Goal: Obtain resource: Download file/media

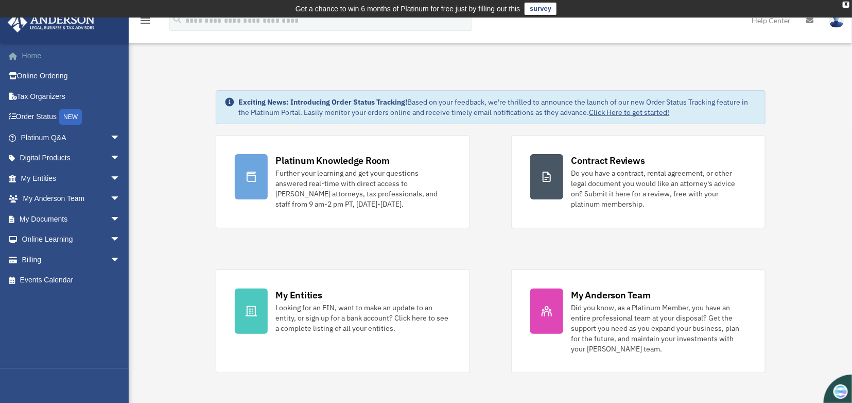
click at [36, 54] on link "Home" at bounding box center [71, 55] width 129 height 21
click at [51, 220] on link "My Documents arrow_drop_down" at bounding box center [71, 219] width 129 height 21
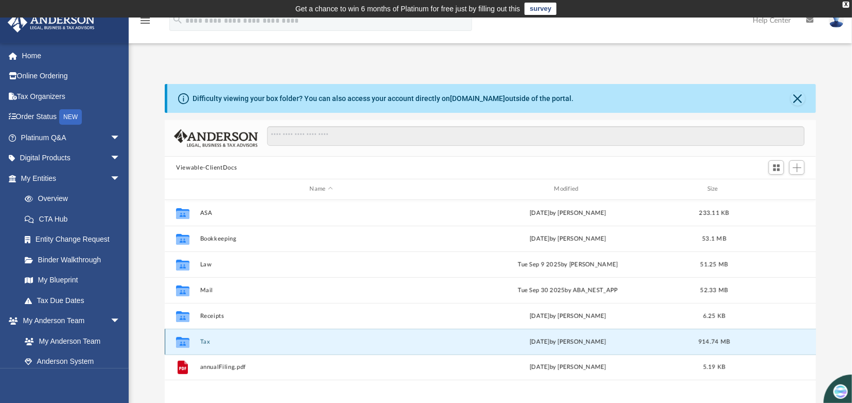
click at [371, 344] on button "Tax" at bounding box center [321, 341] width 243 height 7
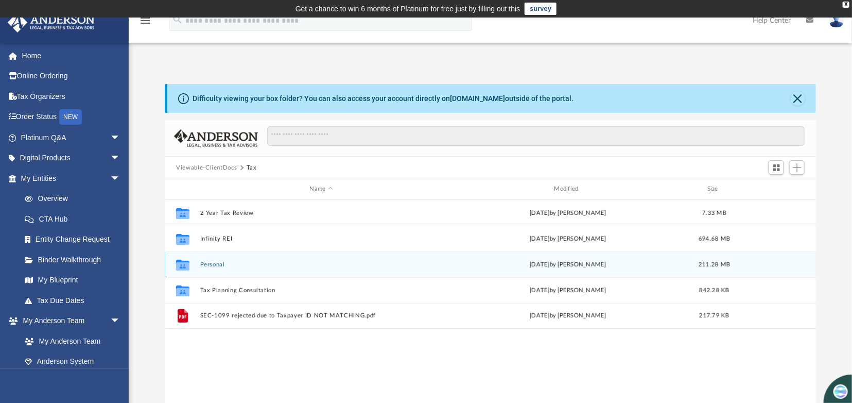
click at [384, 270] on div "Collaborated Folder Personal yesterday by Kim Yoder 211.28 MB" at bounding box center [490, 264] width 651 height 26
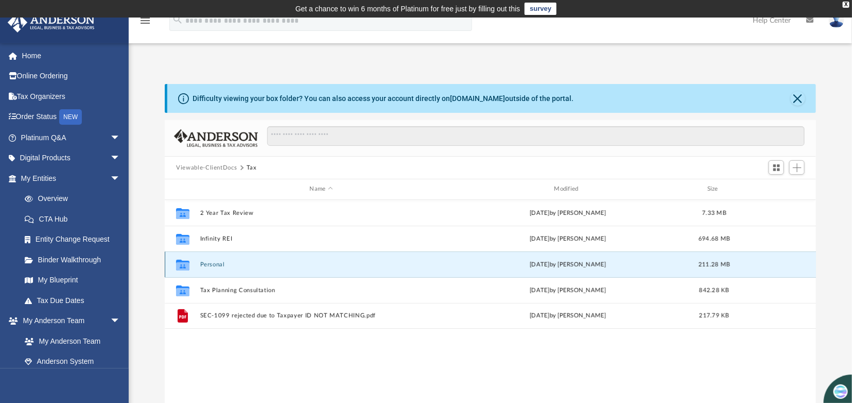
click at [367, 259] on div "Collaborated Folder Personal yesterday by Kim Yoder 211.28 MB" at bounding box center [490, 264] width 651 height 26
click at [255, 264] on button "Personal" at bounding box center [321, 264] width 243 height 7
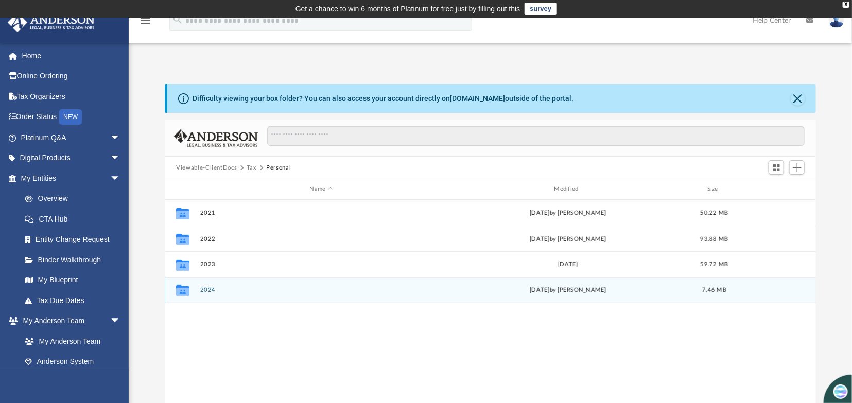
click at [401, 294] on div "Collaborated Folder 2024 yesterday by Kim Yoder 7.46 MB" at bounding box center [490, 290] width 651 height 26
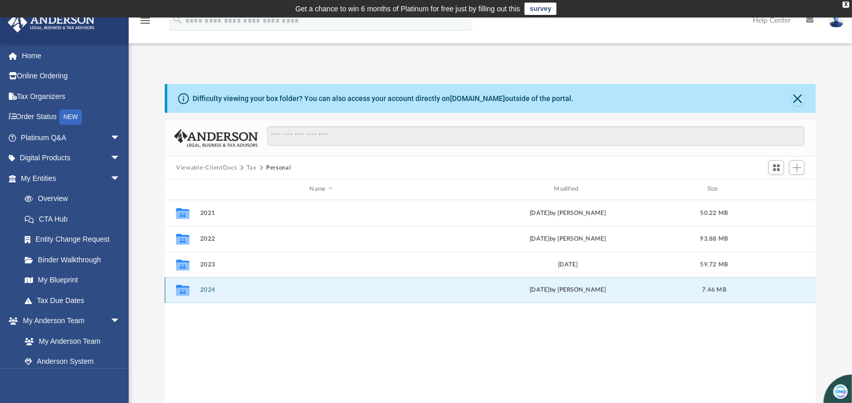
click at [401, 294] on div "Collaborated Folder 2024 yesterday by Kim Yoder 7.46 MB" at bounding box center [490, 290] width 651 height 26
click at [204, 288] on button "2024" at bounding box center [321, 289] width 243 height 7
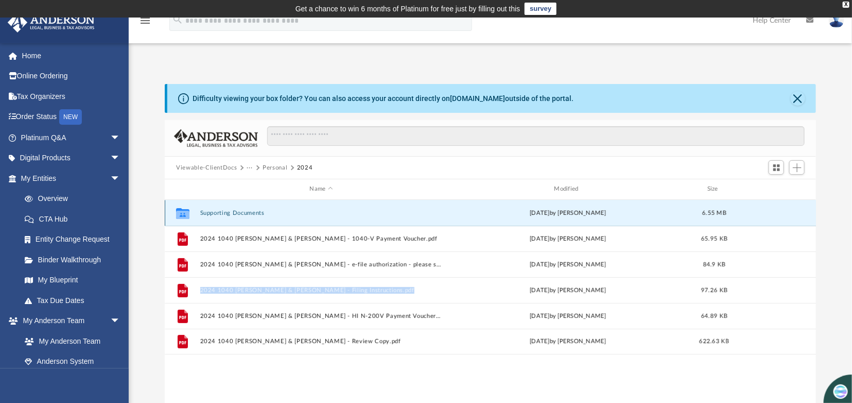
click at [243, 211] on button "Supporting Documents" at bounding box center [321, 213] width 243 height 7
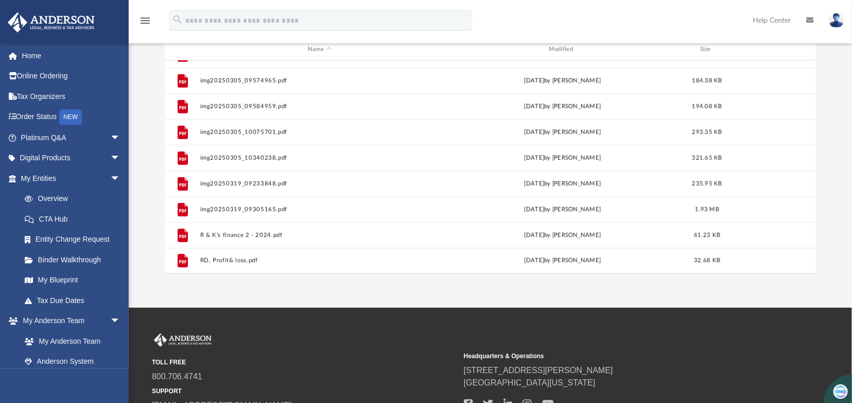
scroll to position [140, 0]
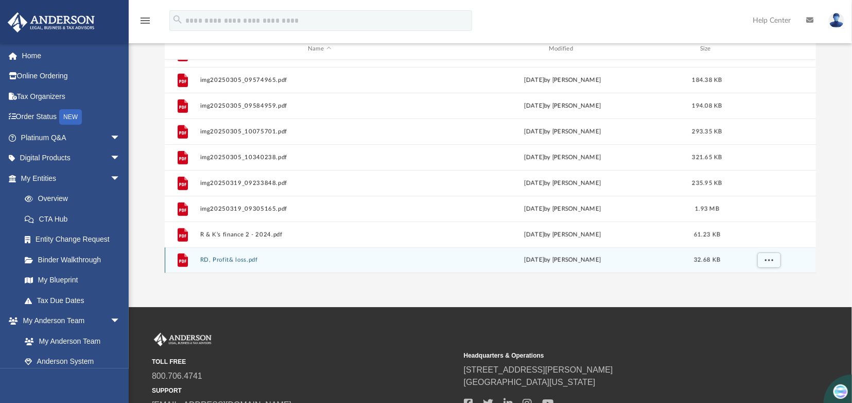
click at [239, 257] on button "RD, Profit& loss.pdf" at bounding box center [319, 259] width 239 height 7
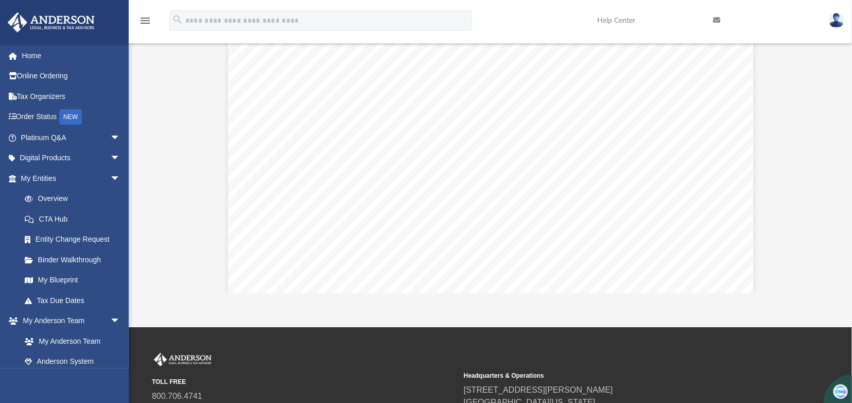
scroll to position [0, 0]
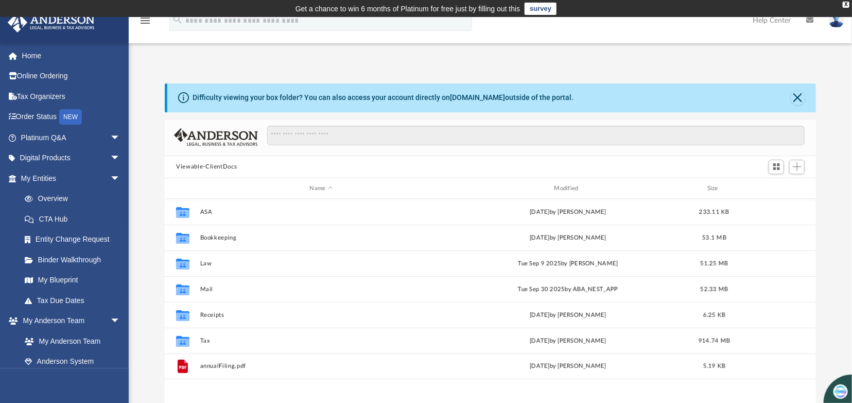
scroll to position [227, 644]
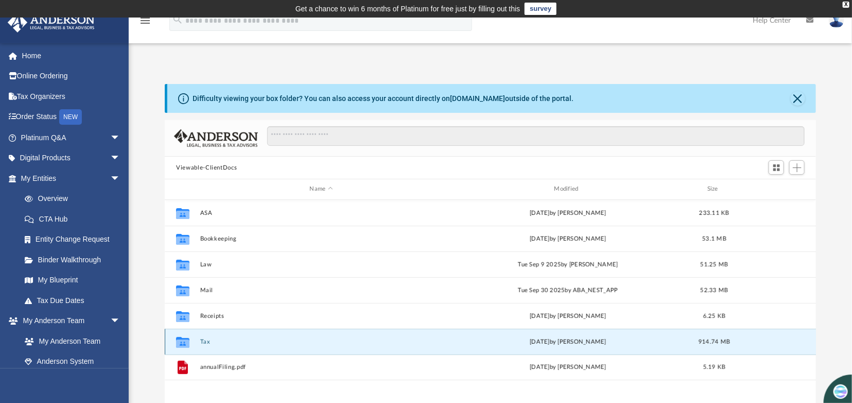
click at [206, 342] on button "Tax" at bounding box center [321, 341] width 243 height 7
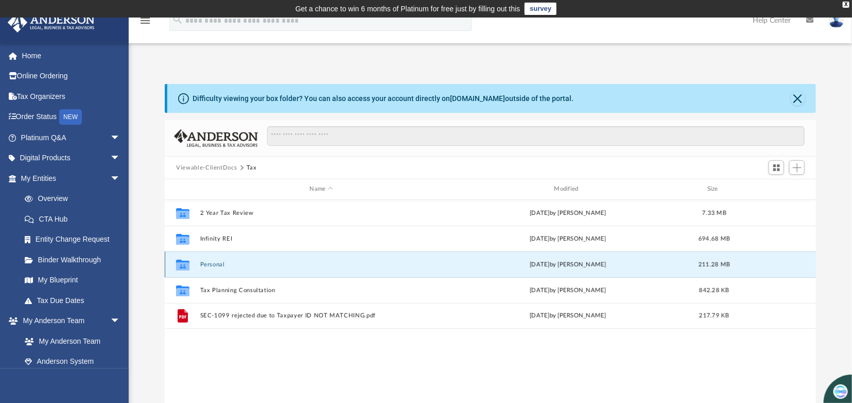
click at [209, 263] on button "Personal" at bounding box center [321, 264] width 243 height 7
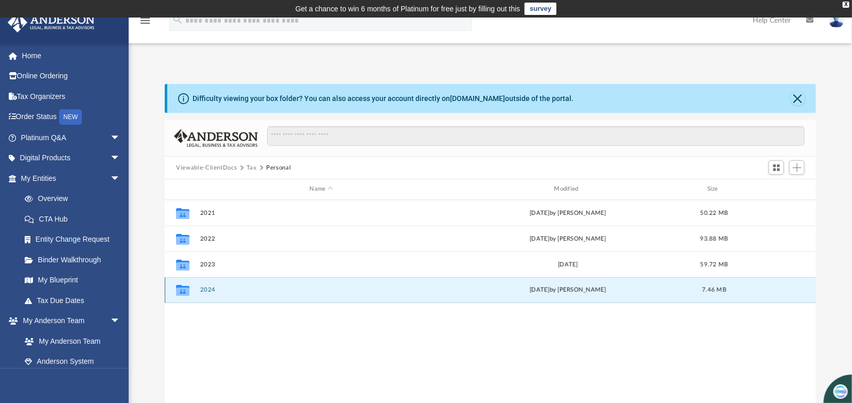
click at [205, 287] on button "2024" at bounding box center [321, 289] width 243 height 7
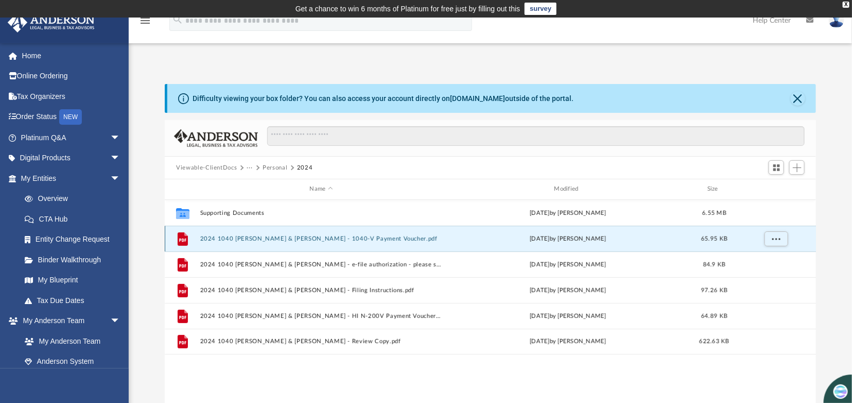
click at [230, 238] on button "2024 1040 [PERSON_NAME] & [PERSON_NAME] - 1040-V Payment Voucher.pdf" at bounding box center [321, 238] width 243 height 7
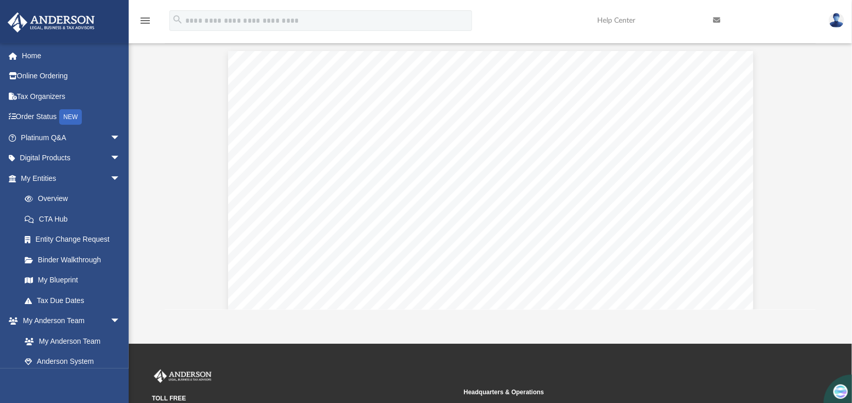
scroll to position [0, 0]
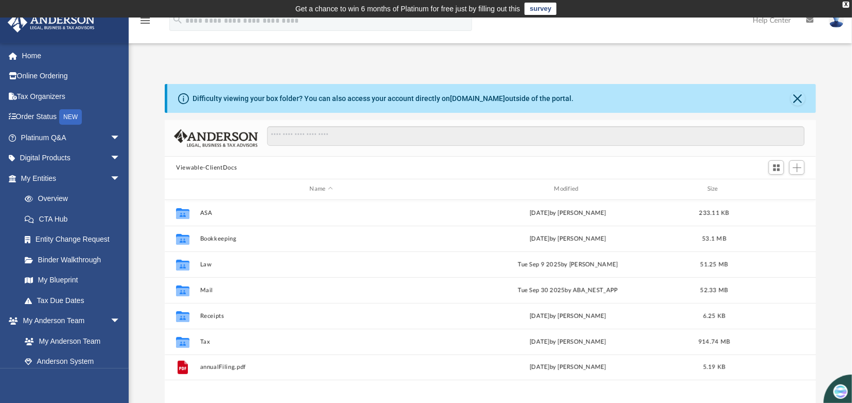
scroll to position [227, 644]
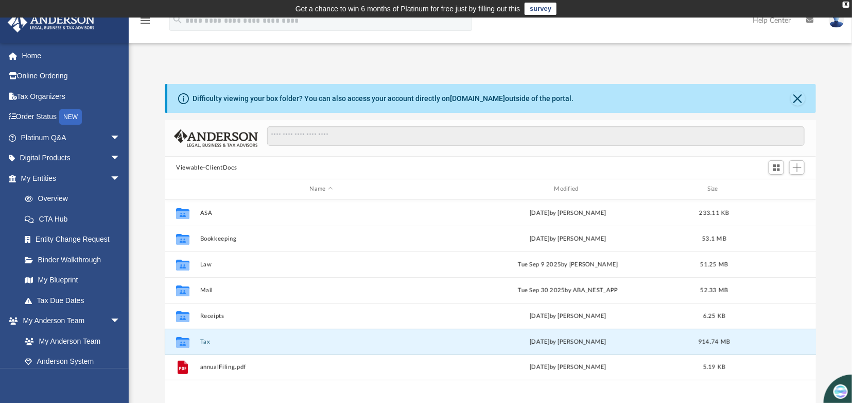
click at [407, 339] on button "Tax" at bounding box center [321, 341] width 243 height 7
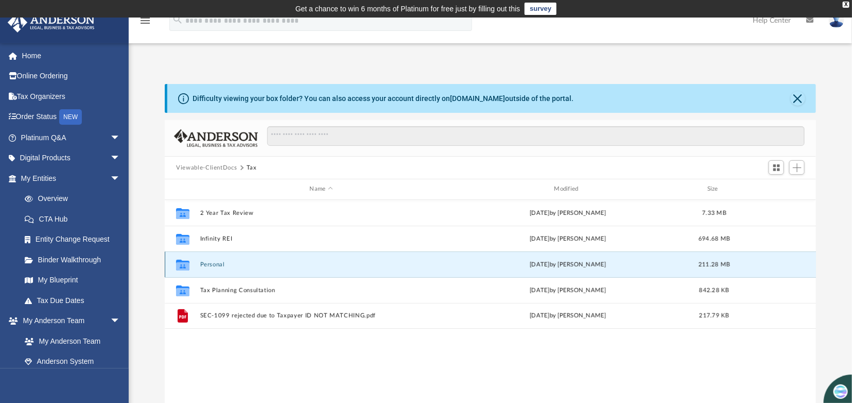
click at [367, 264] on button "Personal" at bounding box center [321, 264] width 243 height 7
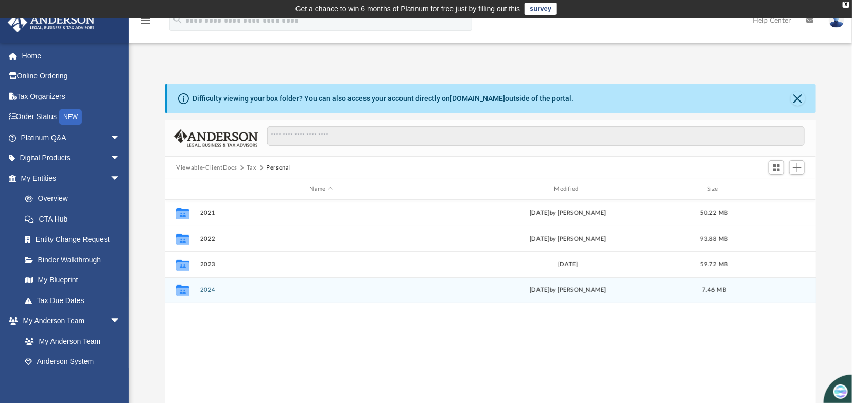
click at [314, 295] on div "Collaborated Folder 2024 [DATE] by [PERSON_NAME] 7.46 MB" at bounding box center [490, 290] width 651 height 26
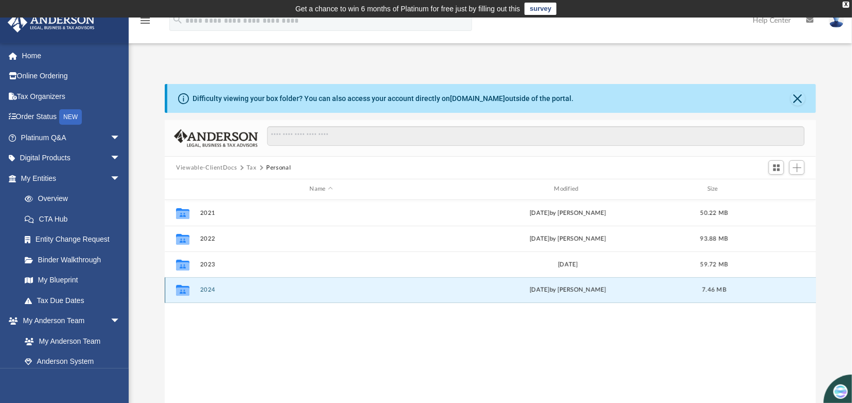
click at [209, 290] on button "2024" at bounding box center [321, 289] width 243 height 7
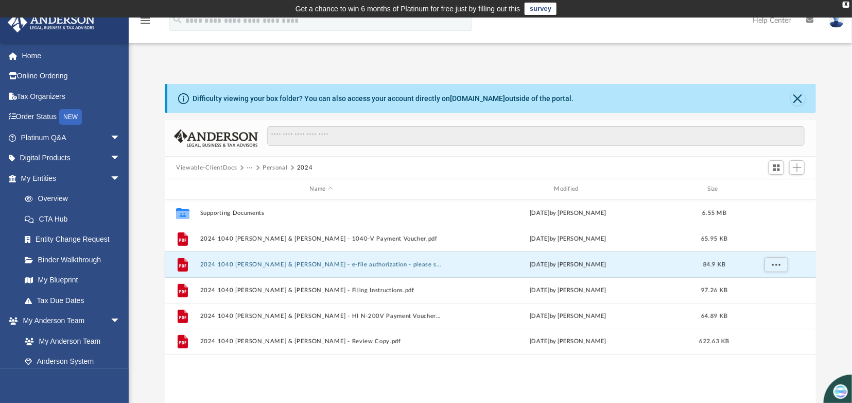
click at [258, 264] on button "2024 1040 [PERSON_NAME] & [PERSON_NAME] - e-file authorization - please sign.pdf" at bounding box center [321, 264] width 243 height 7
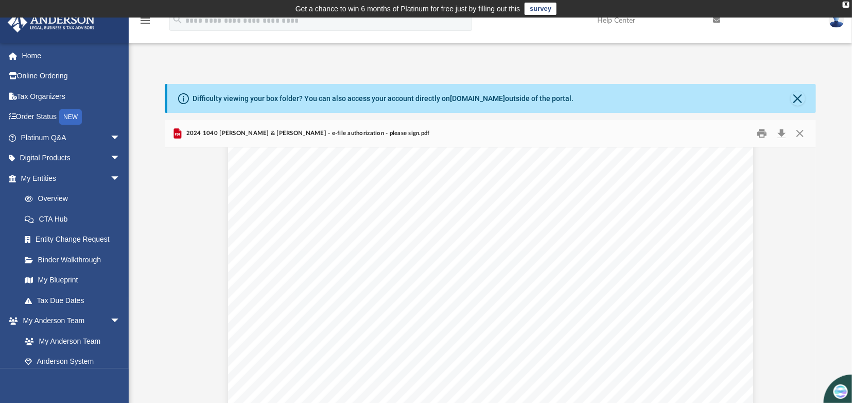
scroll to position [281, 0]
click at [801, 131] on button "Close" at bounding box center [799, 134] width 19 height 16
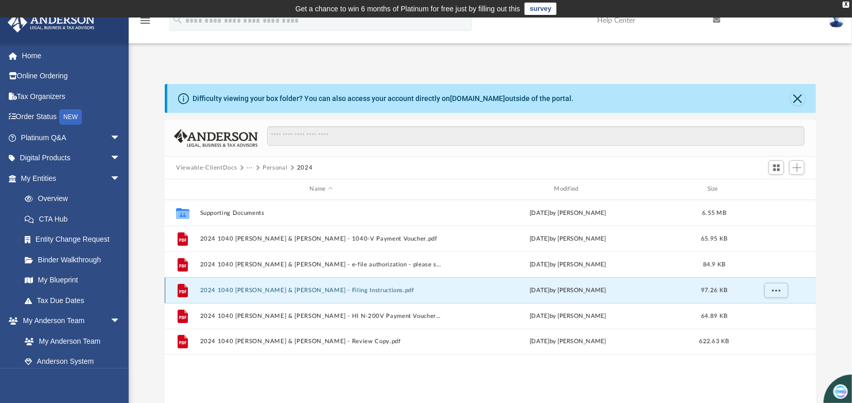
click at [287, 291] on button "2024 1040 [PERSON_NAME] & [PERSON_NAME] - Filing Instructions.pdf" at bounding box center [321, 290] width 243 height 7
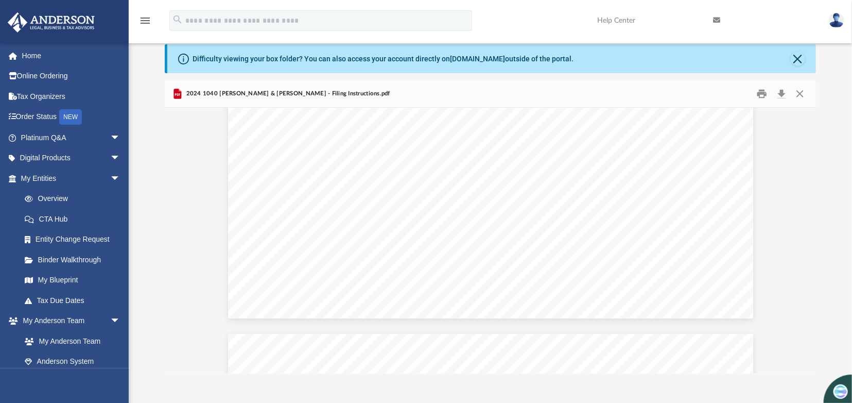
scroll to position [496, 0]
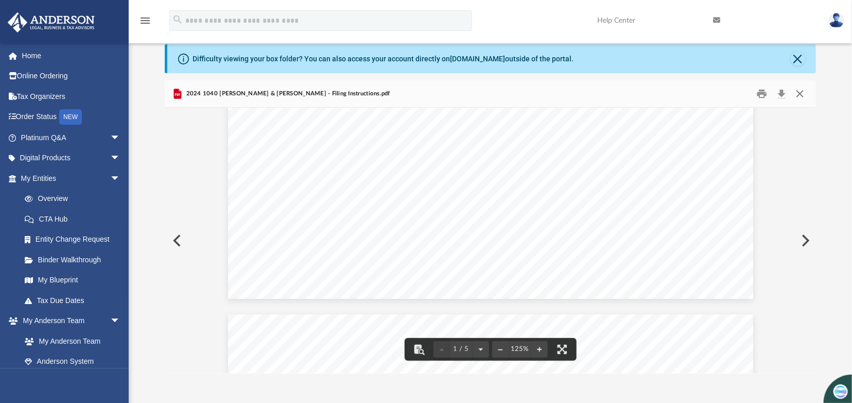
click at [801, 93] on button "Close" at bounding box center [799, 94] width 19 height 16
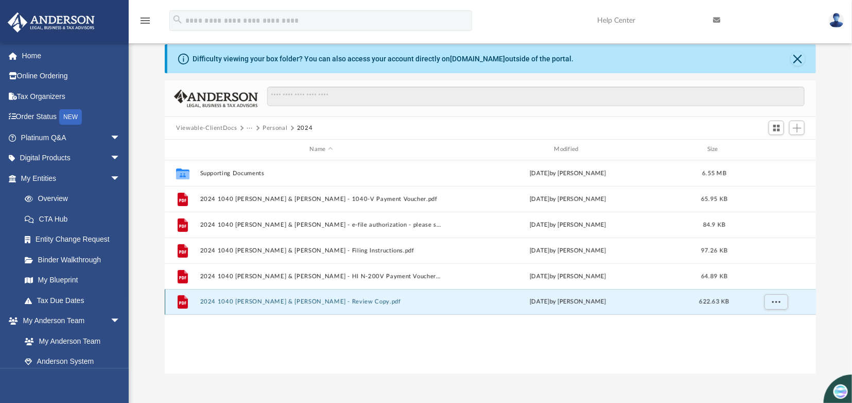
click at [249, 299] on button "2024 1040 [PERSON_NAME] & [PERSON_NAME] - Review Copy.pdf" at bounding box center [321, 301] width 243 height 7
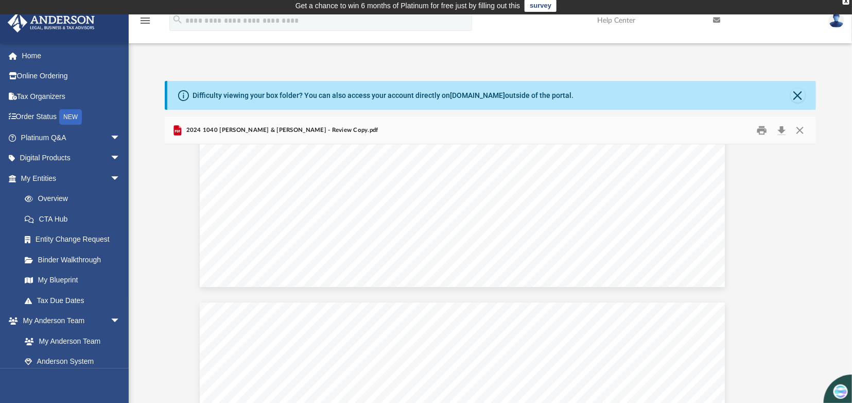
scroll to position [0, 35]
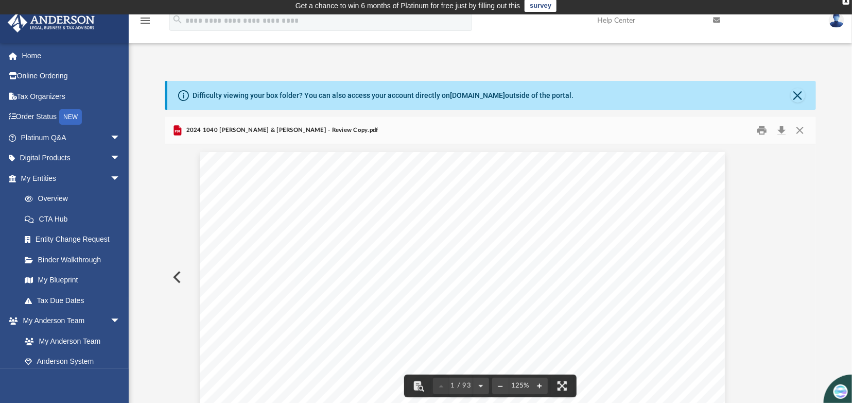
click at [541, 386] on button "File preview" at bounding box center [539, 385] width 16 height 23
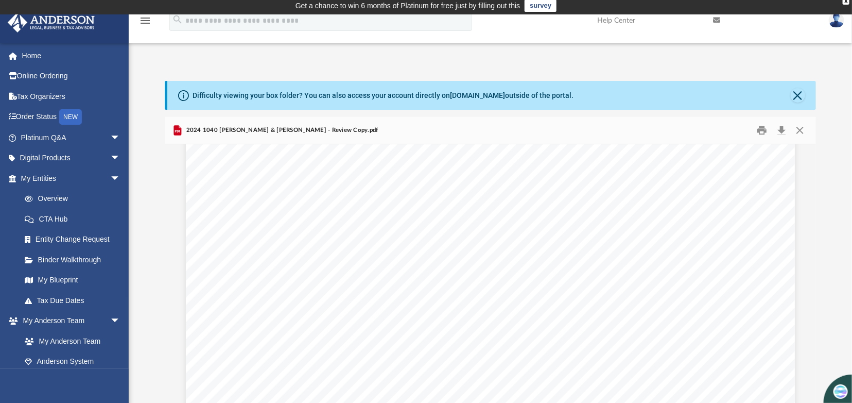
scroll to position [2835, 0]
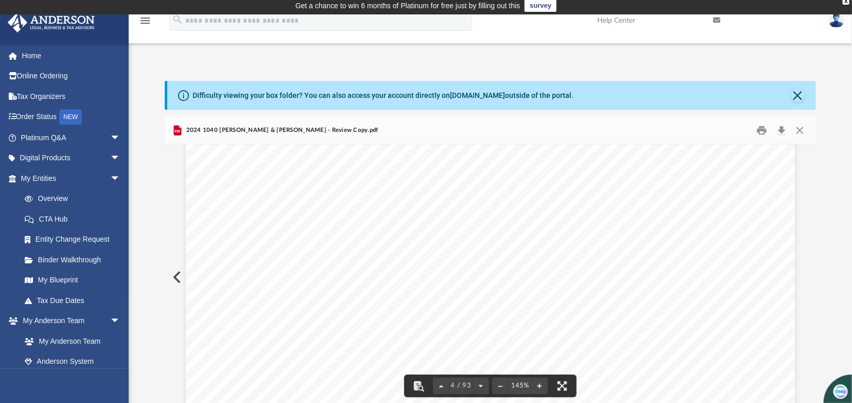
click at [250, 374] on div "426301 04-01-24 Tax Year Tax Year 2024 Increase (Decrease) Description 2023 Nam…" at bounding box center [490, 122] width 609 height 788
click at [539, 384] on button "File preview" at bounding box center [539, 385] width 16 height 23
click at [801, 96] on button "Close" at bounding box center [798, 95] width 14 height 14
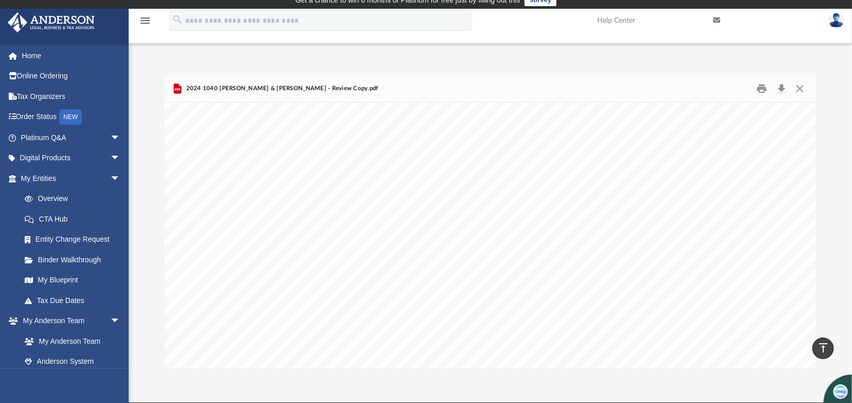
scroll to position [8, 0]
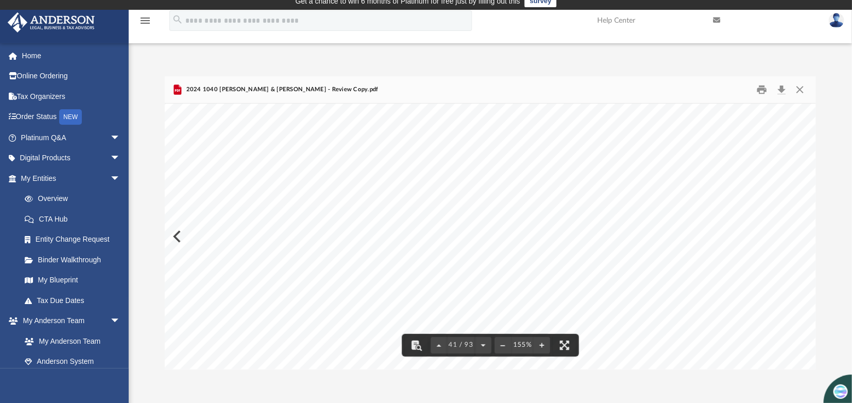
click at [389, 99] on div "2024 1040 [PERSON_NAME] & [PERSON_NAME] - Review Copy.pdf" at bounding box center [490, 89] width 651 height 27
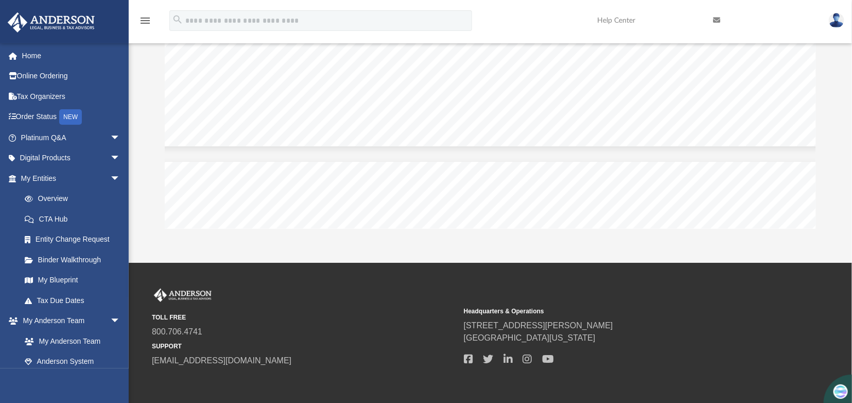
scroll to position [25271, 9]
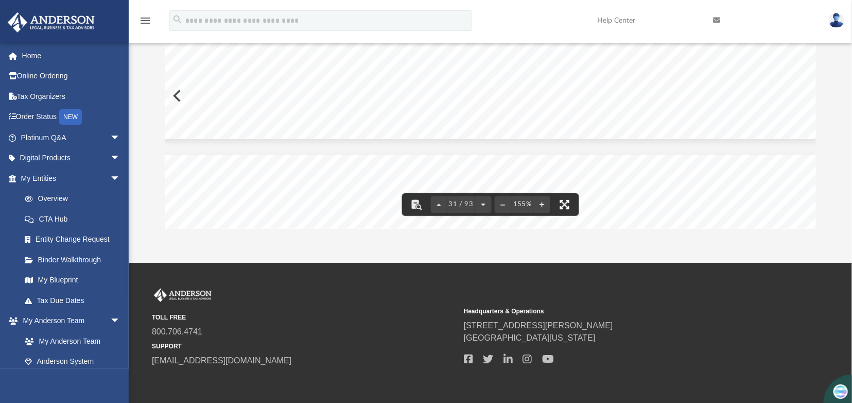
click at [566, 203] on button "File preview" at bounding box center [564, 204] width 23 height 23
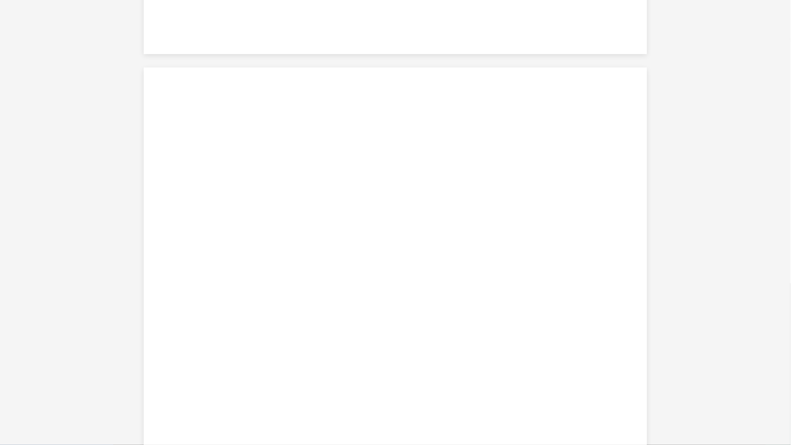
scroll to position [19272, 0]
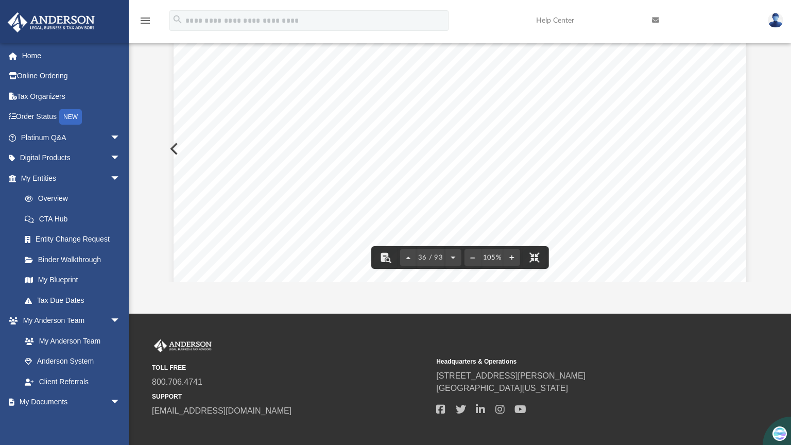
scroll to position [19399, 0]
click at [503, 269] on button "File preview" at bounding box center [511, 257] width 16 height 23
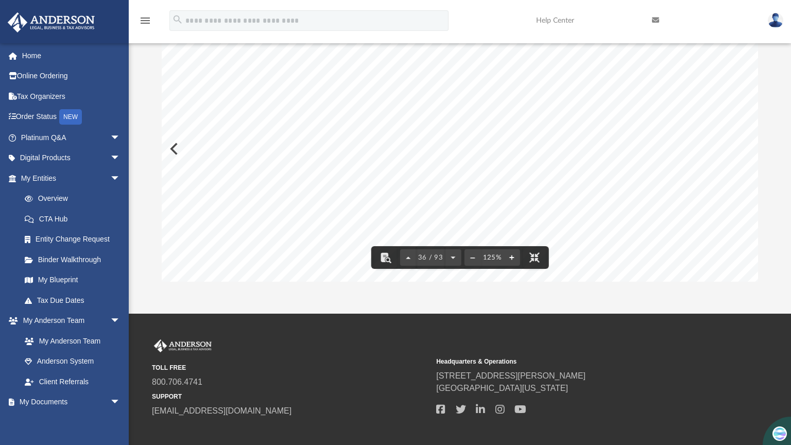
click at [503, 269] on button "File preview" at bounding box center [511, 257] width 16 height 23
